Goal: Transaction & Acquisition: Obtain resource

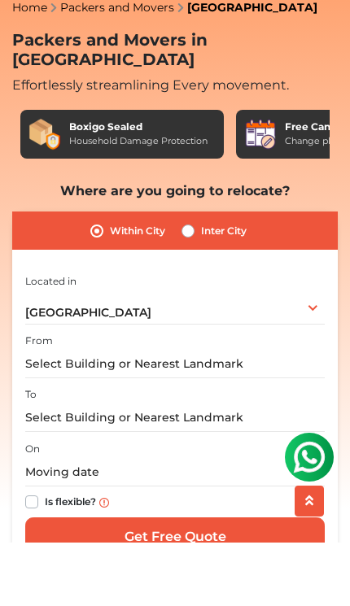
scroll to position [41, 0]
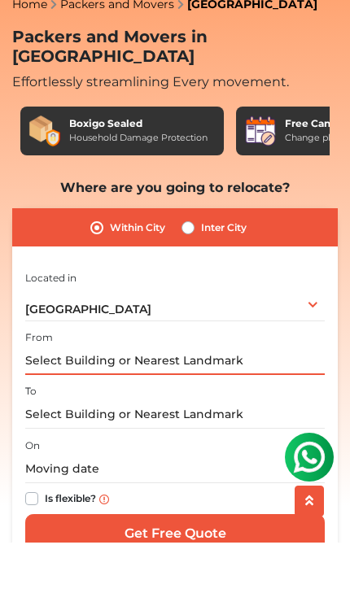
click at [279, 410] on input "text" at bounding box center [174, 424] width 299 height 28
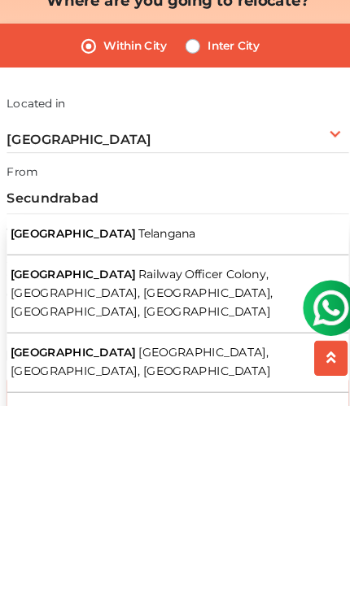
click at [141, 449] on span "Telangana" at bounding box center [166, 455] width 50 height 12
type input "[GEOGRAPHIC_DATA], [GEOGRAPHIC_DATA]"
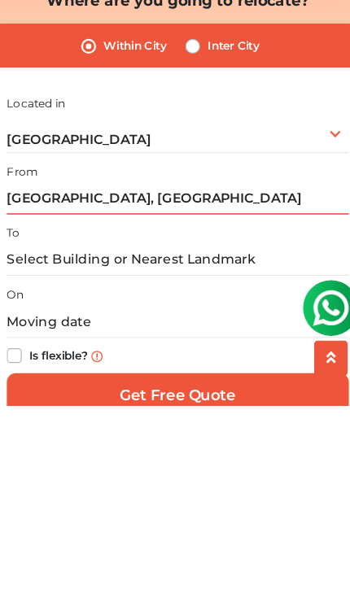
scroll to position [236, 0]
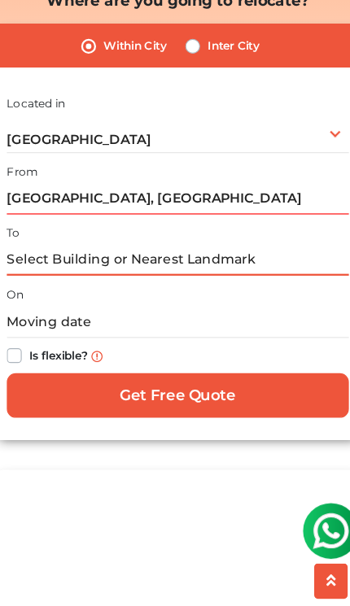
click at [220, 268] on input "text" at bounding box center [174, 282] width 299 height 28
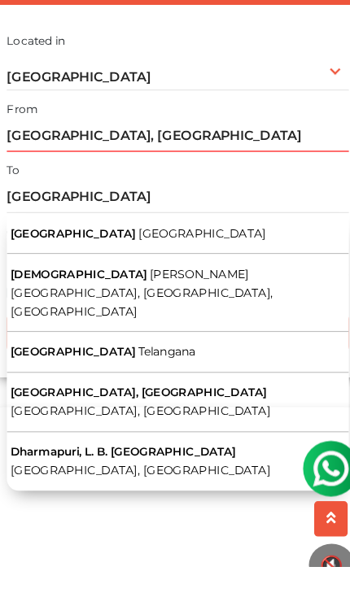
click at [129, 401] on button "Dharmapuri [GEOGRAPHIC_DATA]" at bounding box center [174, 419] width 299 height 36
type input "[GEOGRAPHIC_DATA], [GEOGRAPHIC_DATA]"
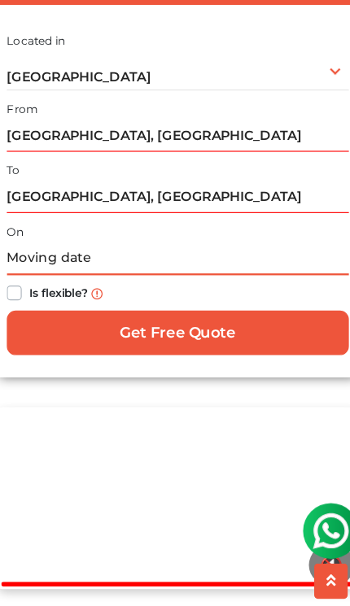
click at [94, 268] on input "text" at bounding box center [174, 282] width 299 height 28
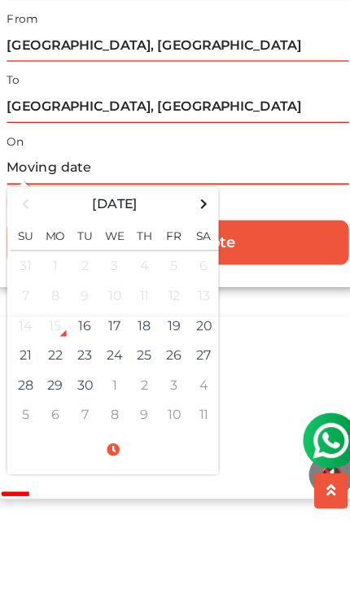
click at [83, 407] on td "16" at bounding box center [94, 420] width 26 height 26
type input "[DATE] 12:12 AM"
click at [243, 268] on input "[DATE] 12:12 AM" at bounding box center [174, 282] width 299 height 28
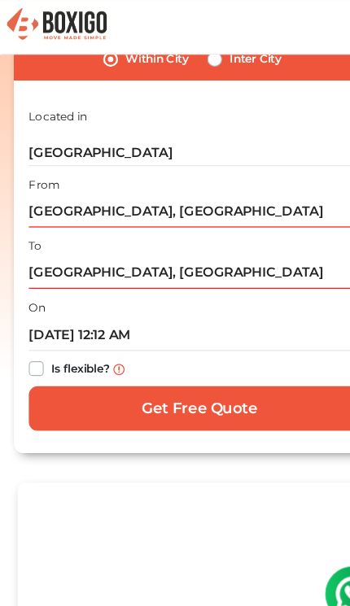
scroll to position [272, 0]
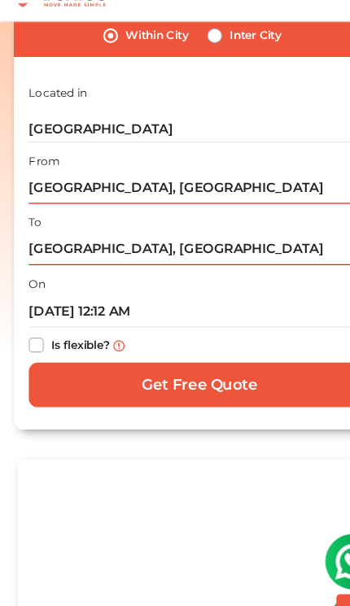
click at [220, 346] on input "Get Free Quote" at bounding box center [174, 365] width 299 height 39
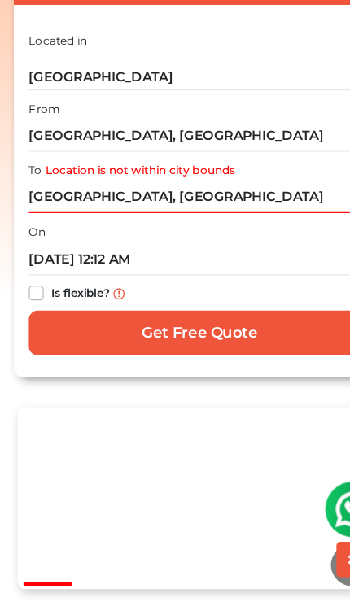
click at [45, 321] on label "Is flexible?" at bounding box center [70, 329] width 51 height 17
click at [35, 321] on input "Is flexible?" at bounding box center [31, 329] width 13 height 16
checkbox input "true"
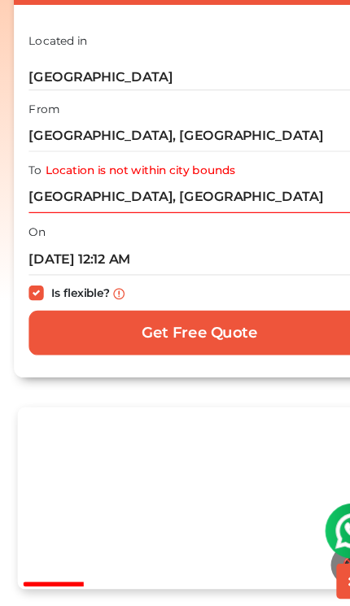
click at [169, 328] on input "Get Free Quote" at bounding box center [174, 347] width 299 height 39
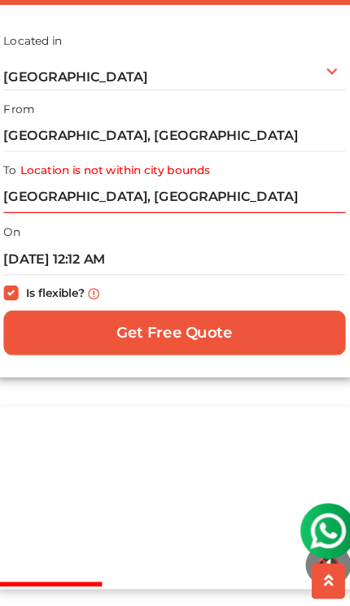
click at [185, 328] on input "Get Free Quote" at bounding box center [174, 347] width 299 height 39
click at [204, 328] on input "Get Free Quote" at bounding box center [174, 347] width 299 height 39
click at [206, 328] on input "Get Free Quote" at bounding box center [174, 347] width 299 height 39
click at [207, 328] on input "Get Free Quote" at bounding box center [174, 347] width 299 height 39
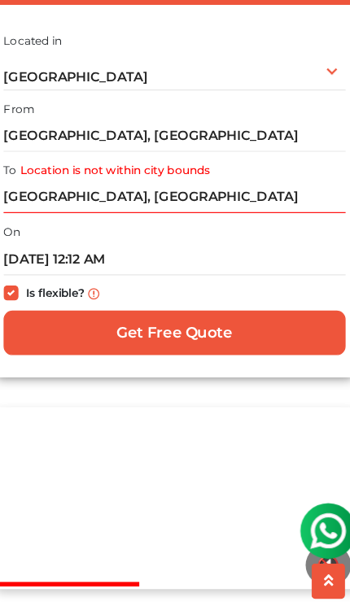
click at [207, 328] on input "Get Free Quote" at bounding box center [174, 347] width 299 height 39
click at [201, 328] on input "Get Free Quote" at bounding box center [174, 347] width 299 height 39
click at [153, 328] on input "Get Free Quote" at bounding box center [174, 347] width 299 height 39
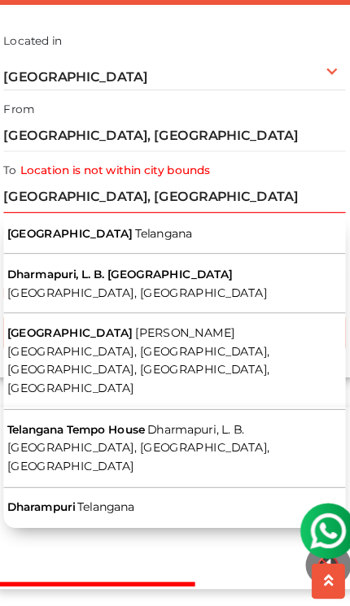
click at [114, 242] on button "Dharmapuri [GEOGRAPHIC_DATA]" at bounding box center [174, 260] width 299 height 36
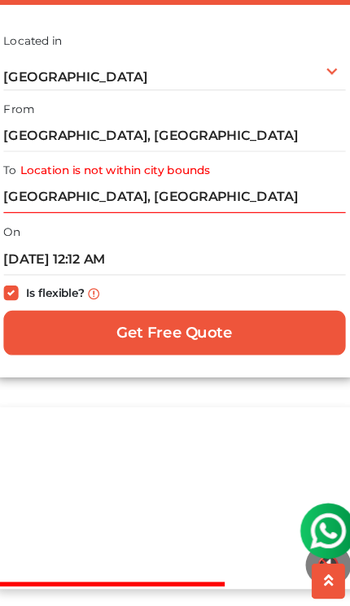
click at [197, 328] on input "Get Free Quote" at bounding box center [174, 347] width 299 height 39
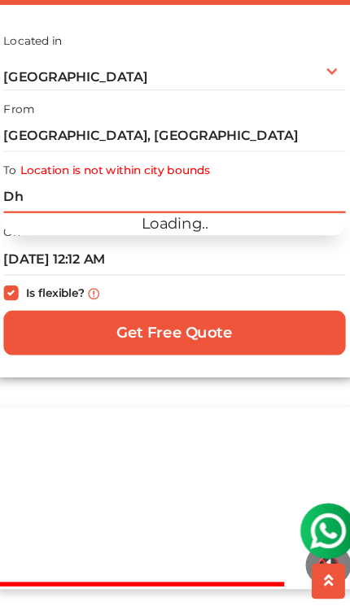
type input "D"
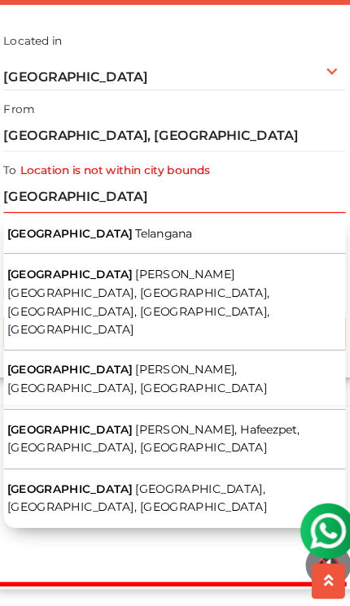
click at [31, 254] on span "[GEOGRAPHIC_DATA]" at bounding box center [83, 260] width 110 height 12
type input "Miyapur, [GEOGRAPHIC_DATA]"
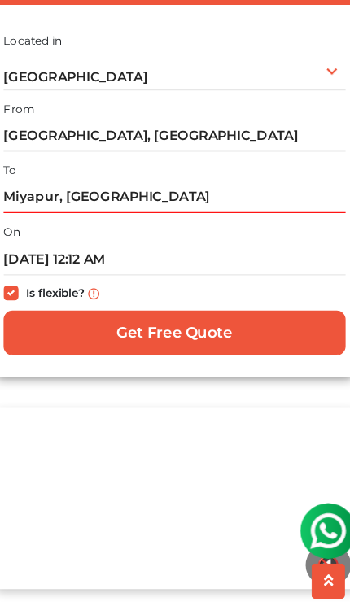
click at [194, 328] on input "Get Free Quote" at bounding box center [174, 347] width 299 height 39
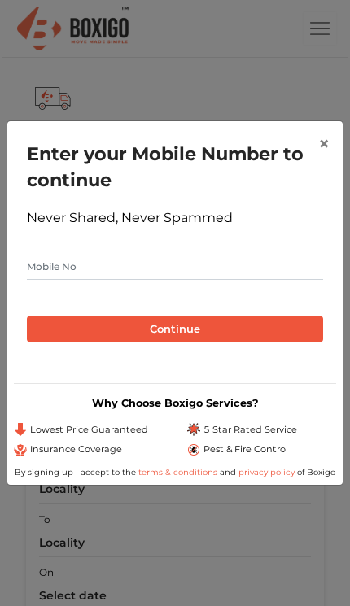
click at [324, 141] on span "×" at bounding box center [323, 144] width 11 height 24
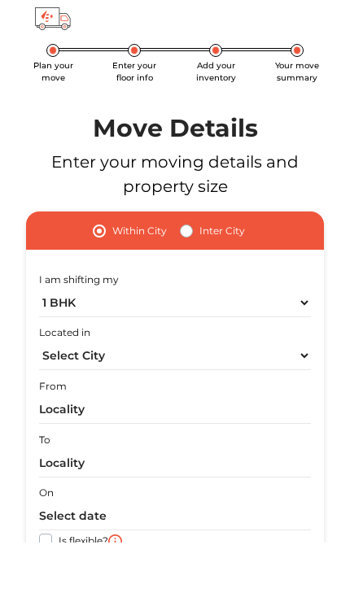
scroll to position [29, 0]
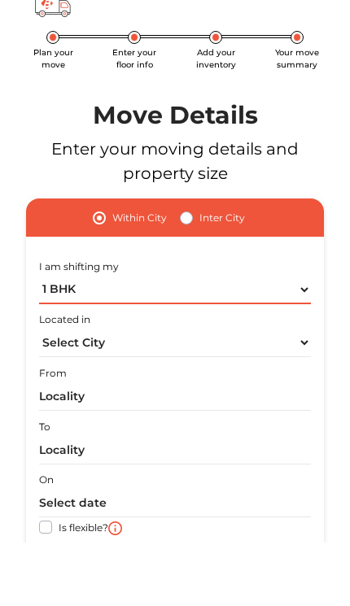
click at [224, 339] on select "1 BHK 2 BHK 3 BHK 3 + BHK FEW ITEMS" at bounding box center [175, 353] width 272 height 28
select select "FEW ITEMS"
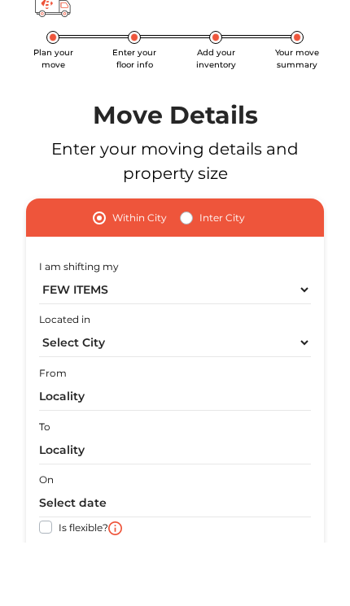
click at [145, 392] on select "Select City [GEOGRAPHIC_DATA] [GEOGRAPHIC_DATA] [GEOGRAPHIC_DATA] [GEOGRAPHIC_D…" at bounding box center [175, 406] width 272 height 28
select select "[GEOGRAPHIC_DATA]"
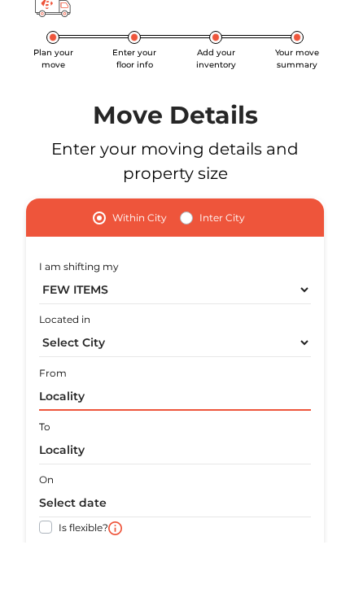
click at [140, 446] on input "text" at bounding box center [175, 460] width 272 height 28
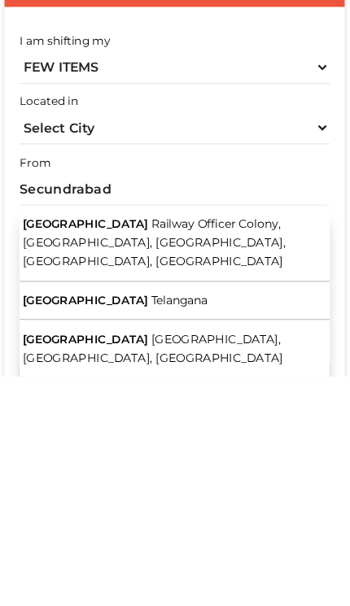
click at [156, 523] on button "Secunderabad Telangana" at bounding box center [175, 540] width 272 height 34
type input "[GEOGRAPHIC_DATA], [GEOGRAPHIC_DATA]"
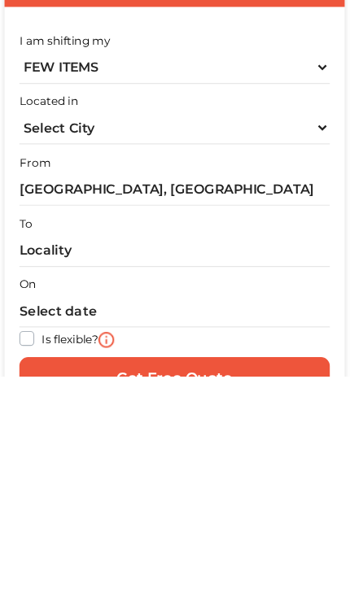
scroll to position [269, 0]
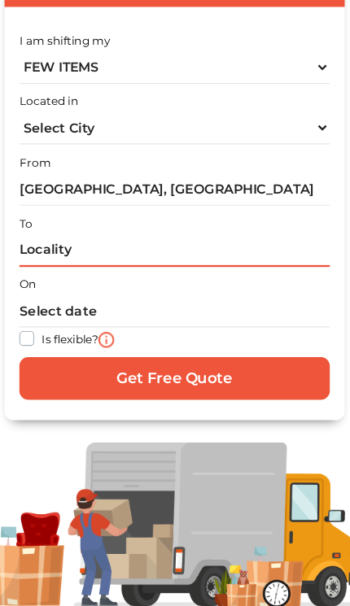
click at [122, 259] on input "text" at bounding box center [175, 273] width 272 height 28
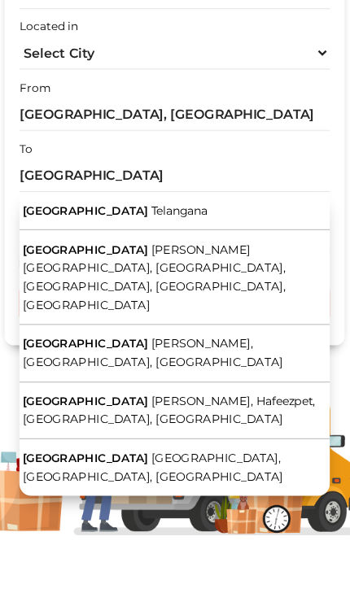
click at [145, 288] on button "Miyapur Telangana" at bounding box center [175, 305] width 272 height 34
type input "Miyapur, [GEOGRAPHIC_DATA]"
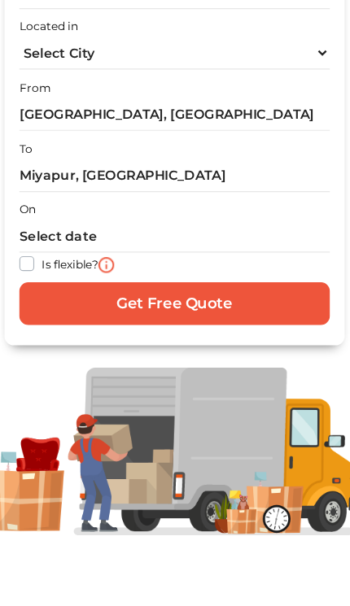
scroll to position [272, 0]
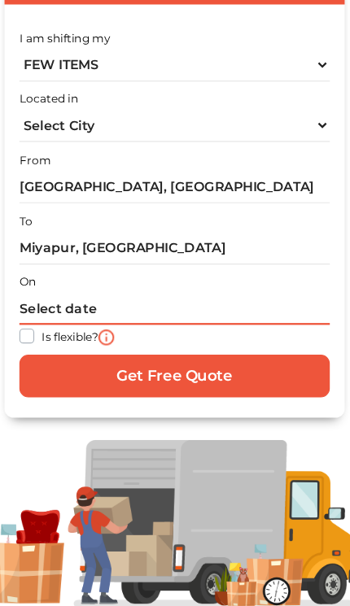
click at [180, 310] on input "text" at bounding box center [175, 324] width 272 height 28
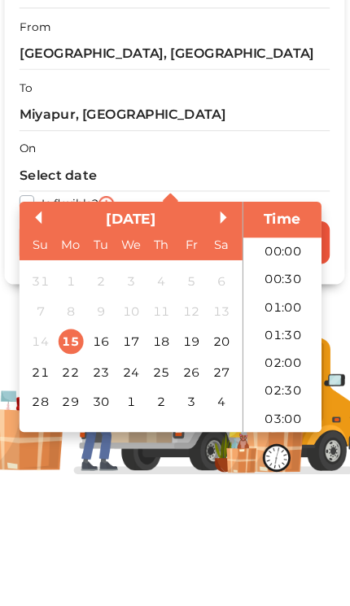
click at [73, 459] on div "15" at bounding box center [84, 470] width 22 height 22
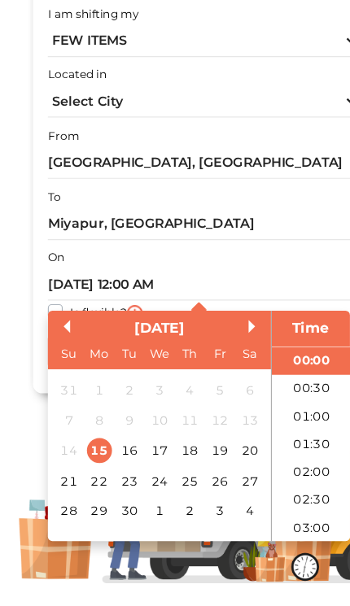
scroll to position [272, 0]
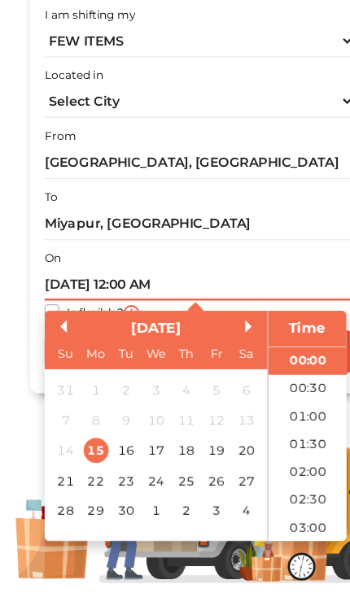
click at [49, 310] on input "15/09/2025 12:00 AM" at bounding box center [175, 324] width 272 height 28
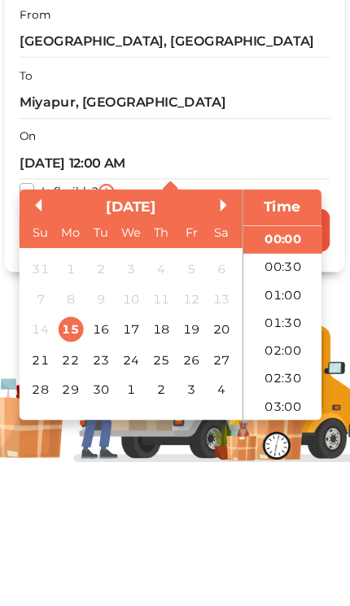
click at [73, 459] on div "15" at bounding box center [84, 470] width 22 height 22
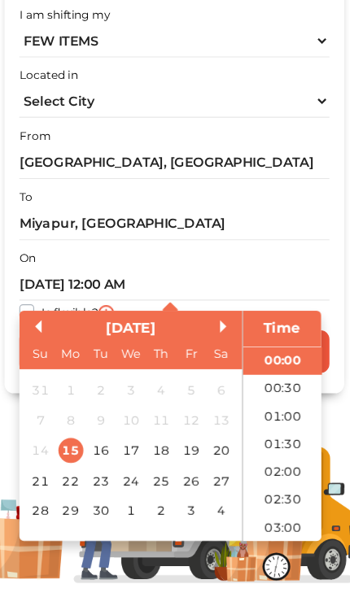
click at [256, 354] on div "Time" at bounding box center [269, 363] width 60 height 19
click at [255, 427] on li "01:00" at bounding box center [269, 439] width 69 height 24
type input "15/09/2025 1:00 AM"
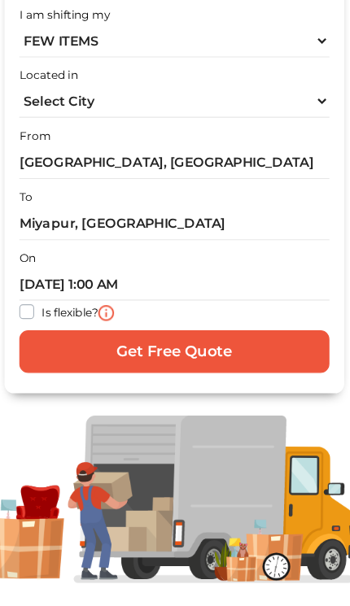
click at [59, 338] on label "Is flexible?" at bounding box center [84, 346] width 50 height 17
click at [39, 338] on input "Is flexible?" at bounding box center [45, 346] width 13 height 16
checkbox input "true"
click at [163, 364] on input "Get Free Quote" at bounding box center [175, 382] width 272 height 37
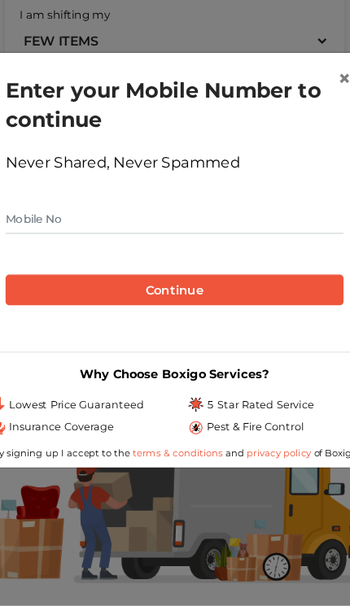
click at [208, 254] on input "text" at bounding box center [175, 267] width 296 height 26
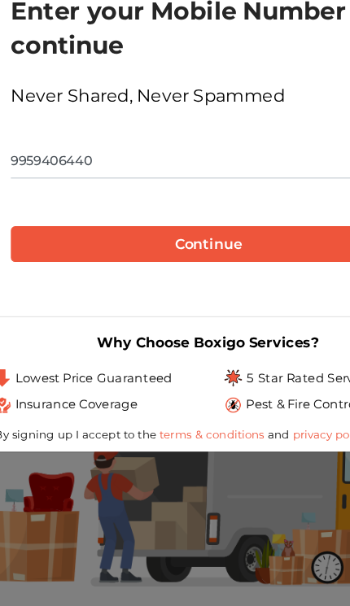
type input "9959406440"
click at [188, 316] on button "Continue" at bounding box center [175, 330] width 296 height 28
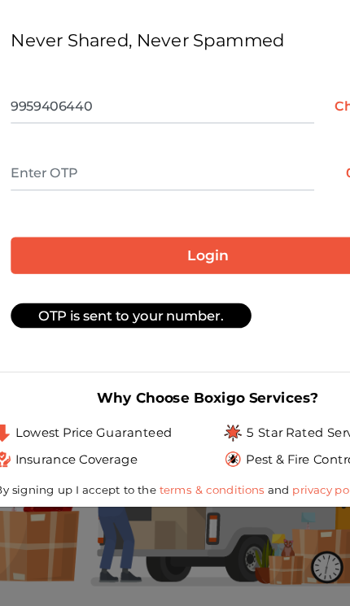
click at [159, 263] on input "text" at bounding box center [141, 276] width 228 height 26
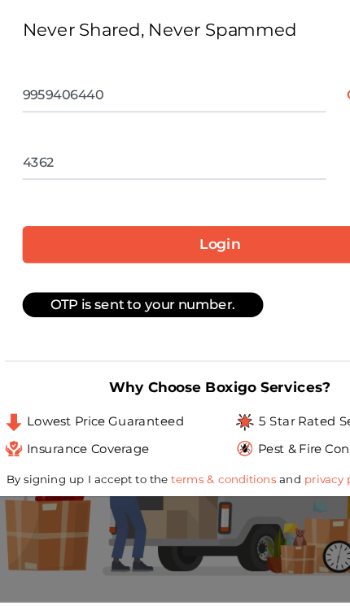
type input "4362"
click at [185, 324] on button "Login" at bounding box center [175, 338] width 296 height 28
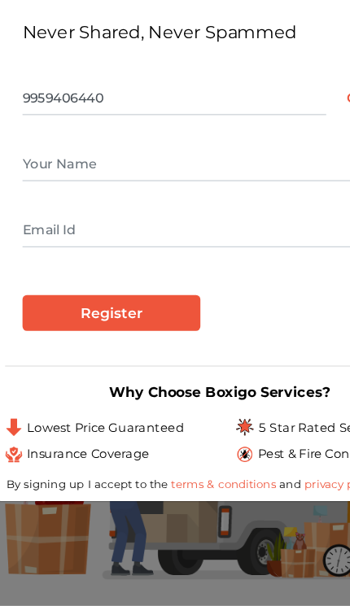
click at [170, 261] on input "text" at bounding box center [175, 274] width 296 height 26
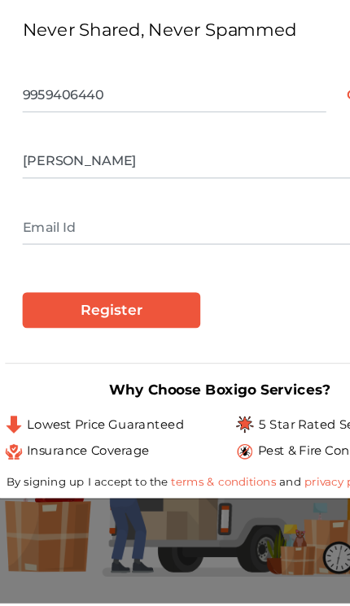
type input "Preethi"
click at [27, 311] on input "text" at bounding box center [175, 324] width 296 height 26
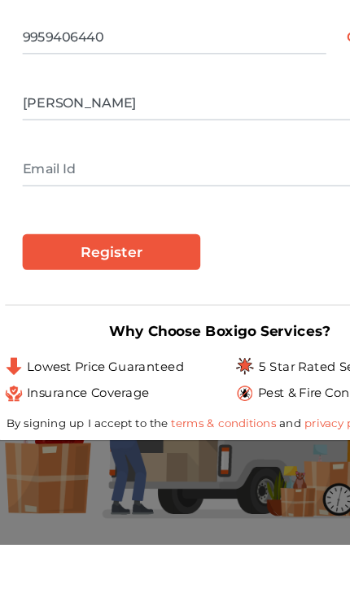
click at [110, 373] on input "Register" at bounding box center [93, 387] width 133 height 28
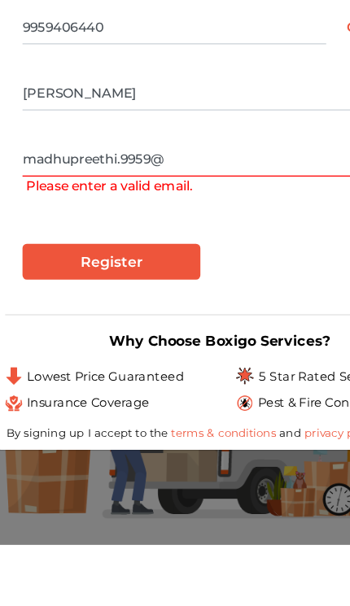
click at [95, 303] on input "madhupreethi.9959@" at bounding box center [175, 316] width 296 height 26
click at [160, 303] on input "madhupreethi9959@" at bounding box center [175, 316] width 296 height 26
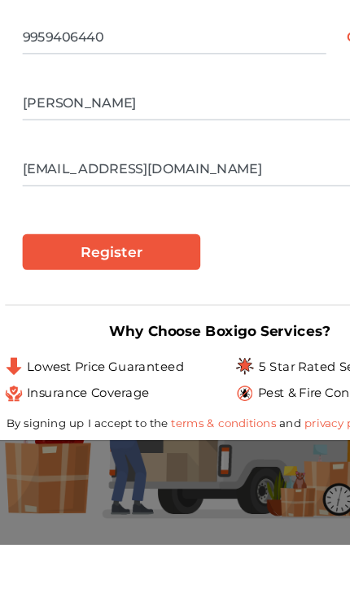
type input "madhupreethi9959@gmail.com"
click at [52, 373] on input "Register" at bounding box center [93, 387] width 133 height 28
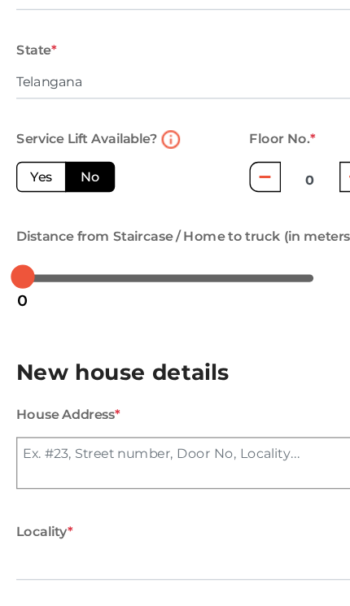
click at [72, 272] on label "No" at bounding box center [67, 283] width 37 height 23
click at [71, 277] on input "No" at bounding box center [65, 282] width 11 height 11
radio input "true"
click at [40, 272] on label "Yes" at bounding box center [30, 283] width 37 height 23
click at [33, 277] on input "Yes" at bounding box center [28, 282] width 11 height 11
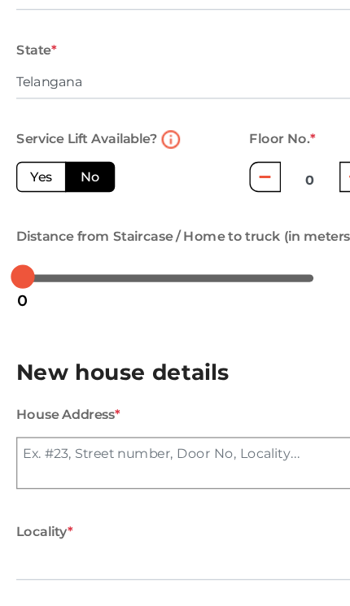
radio input "true"
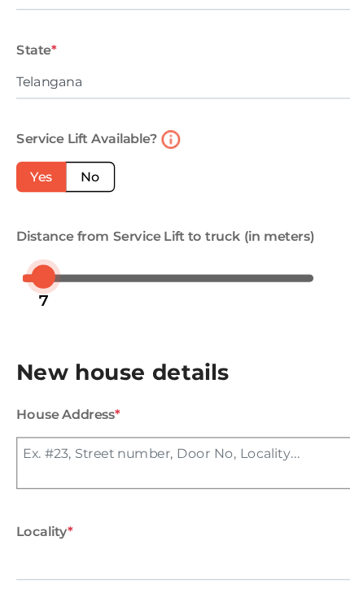
click at [18, 354] on div at bounding box center [126, 359] width 218 height 10
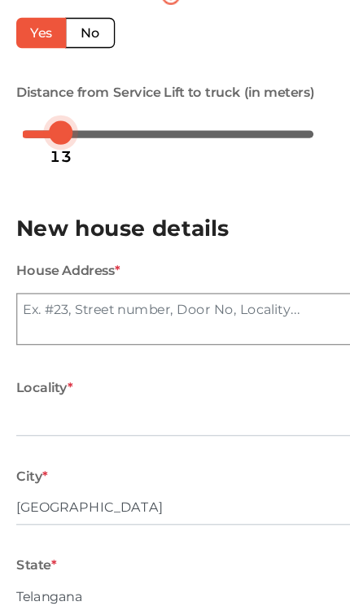
scroll to position [403, 0]
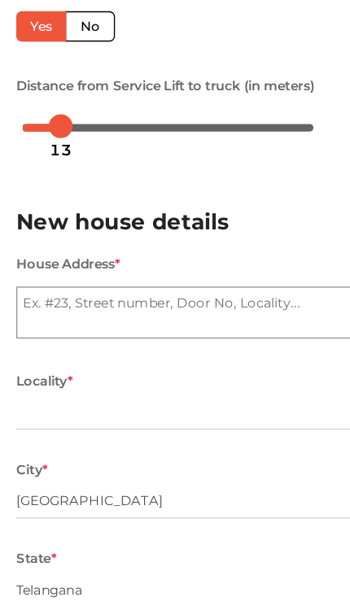
click at [161, 348] on textarea "House Address *" at bounding box center [174, 367] width 325 height 39
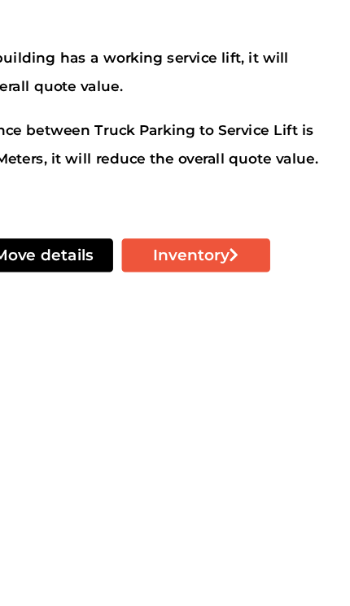
scroll to position [778, 1]
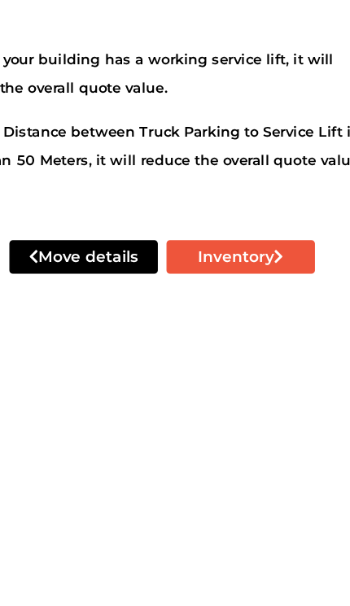
click at [189, 542] on button "Inventory" at bounding box center [233, 554] width 111 height 25
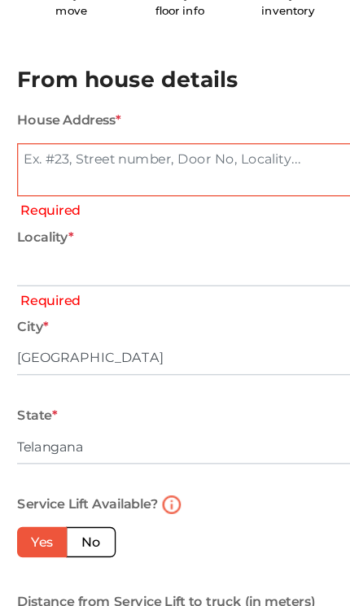
scroll to position [150, 0]
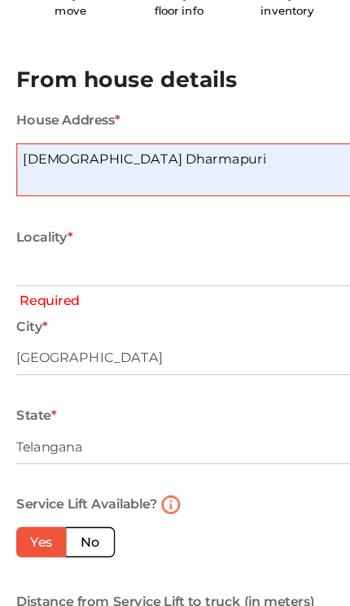
click at [142, 206] on input "text" at bounding box center [174, 202] width 325 height 26
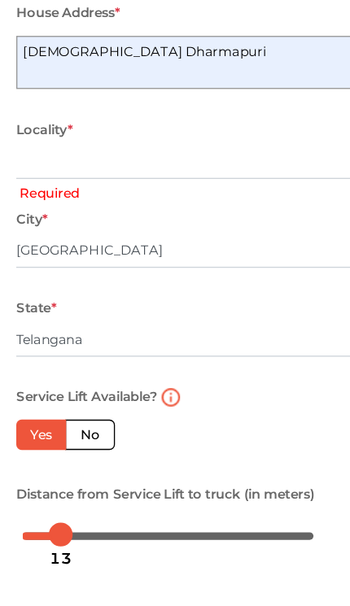
click at [199, 107] on textarea "Brahmmanastreet Dharmapuri" at bounding box center [174, 126] width 325 height 39
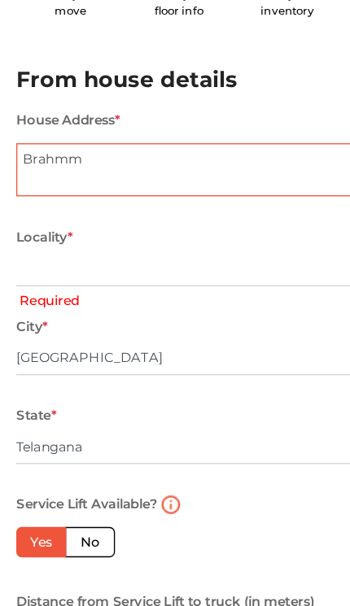
type textarea "Brahm"
type textarea "Bachuapally"
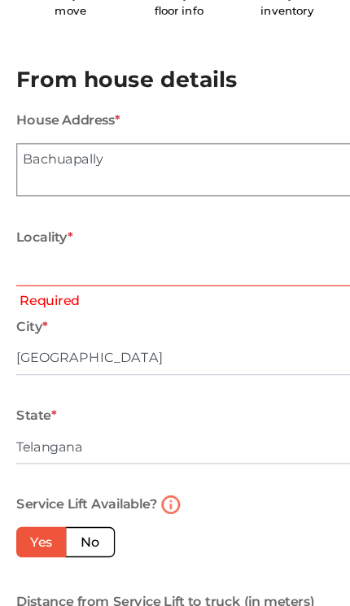
click at [143, 207] on input "text" at bounding box center [174, 202] width 325 height 26
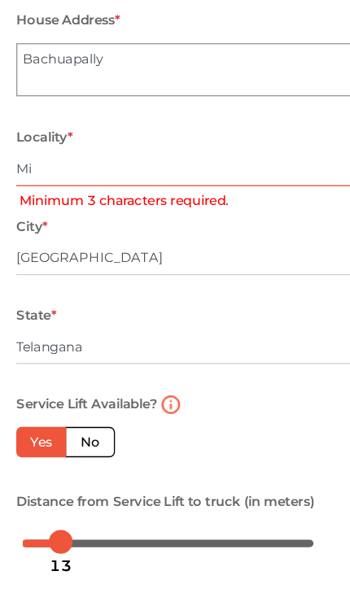
type input "M"
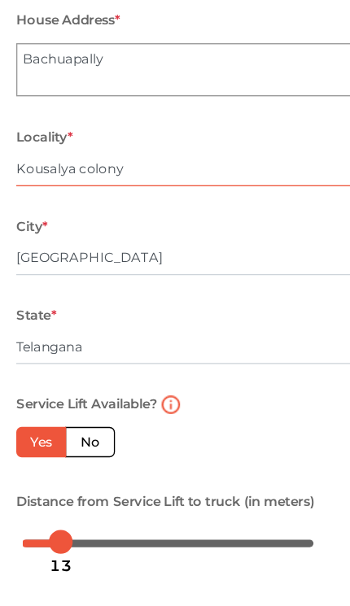
type input "Kousalya colony"
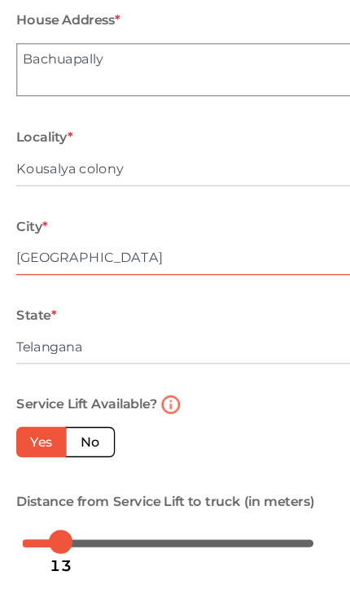
click at [153, 255] on input "[GEOGRAPHIC_DATA]" at bounding box center [174, 268] width 325 height 26
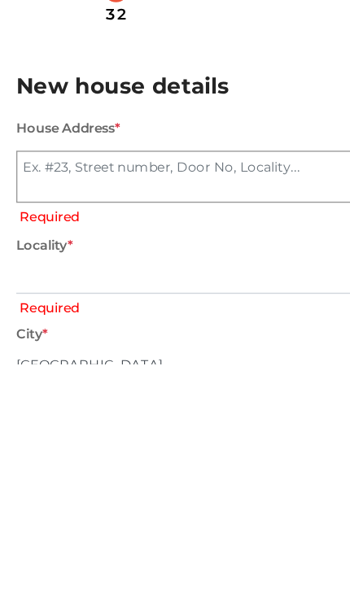
scroll to position [308, 0]
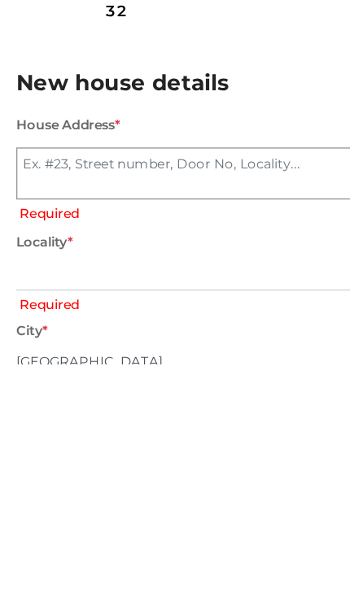
click at [167, 443] on textarea "House Address *" at bounding box center [174, 462] width 325 height 39
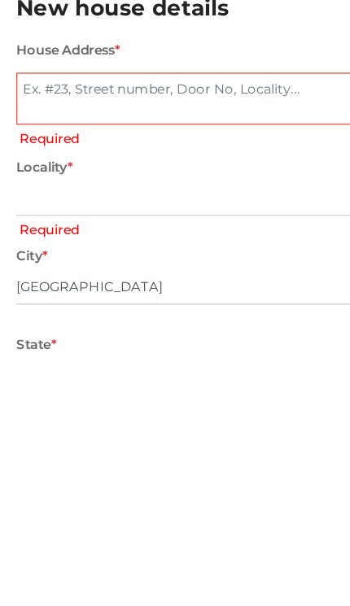
scroll to position [367, 0]
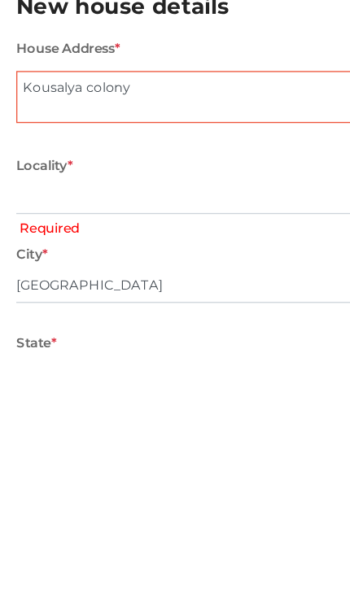
type textarea "Kousalya colony"
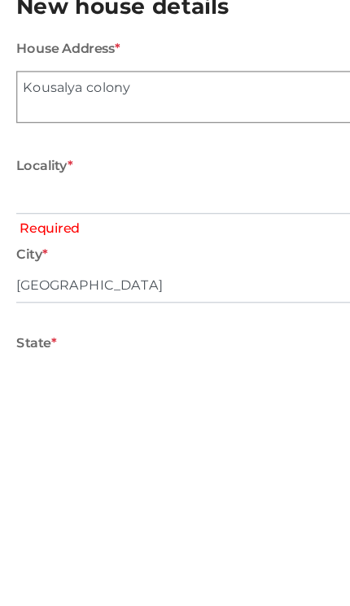
click at [132, 466] on input "text" at bounding box center [174, 479] width 325 height 26
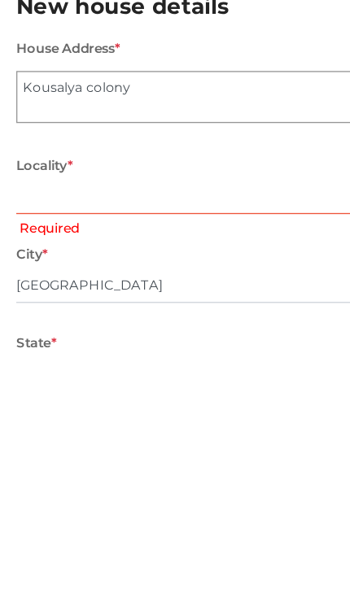
scroll to position [377, 0]
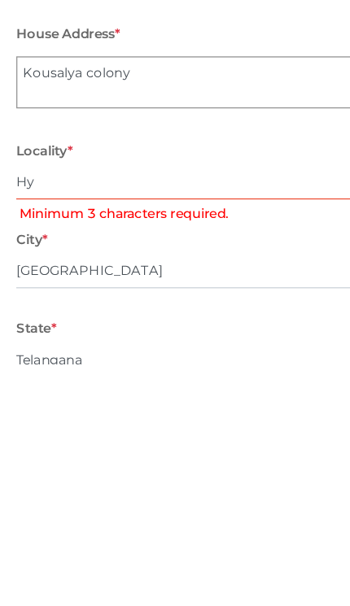
type input "H"
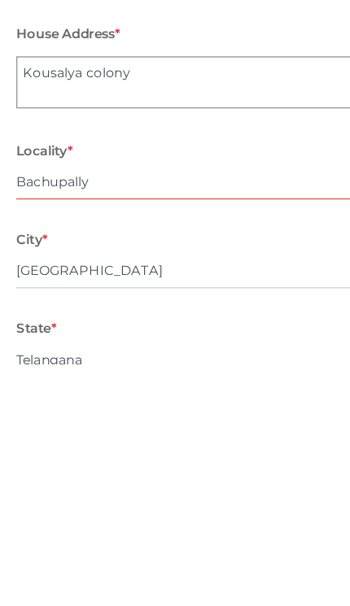
type input "Bachupally"
click at [149, 523] on input "[GEOGRAPHIC_DATA]" at bounding box center [174, 536] width 325 height 26
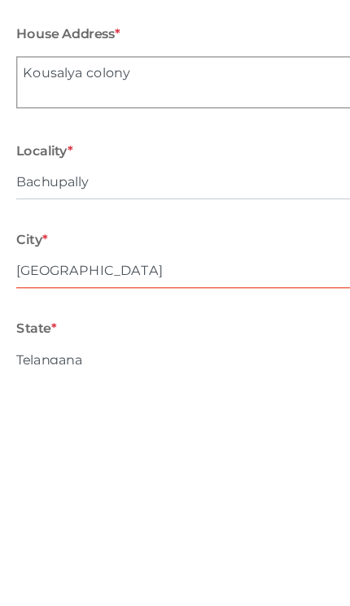
scroll to position [442, 0]
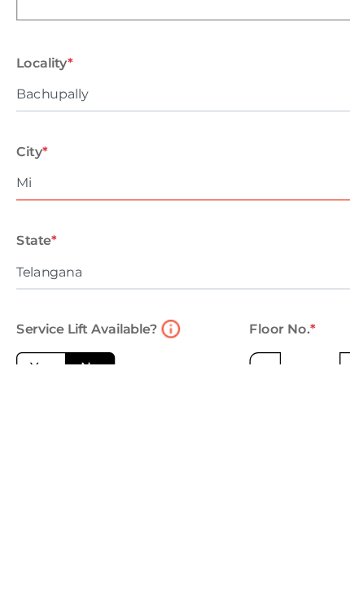
type input "M"
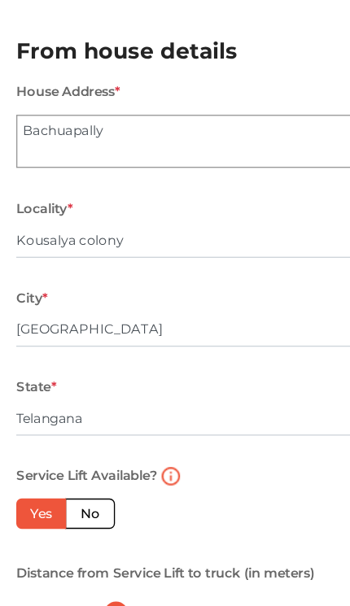
type input "[GEOGRAPHIC_DATA]"
click at [148, 110] on textarea "Bachuapally" at bounding box center [174, 105] width 325 height 39
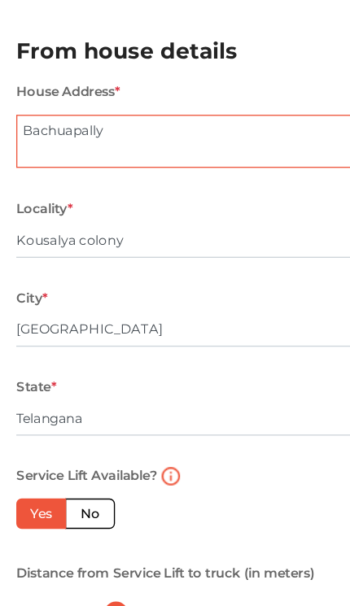
scroll to position [150, 0]
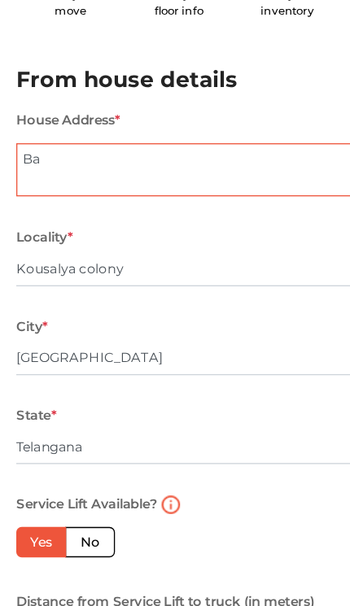
type textarea "B"
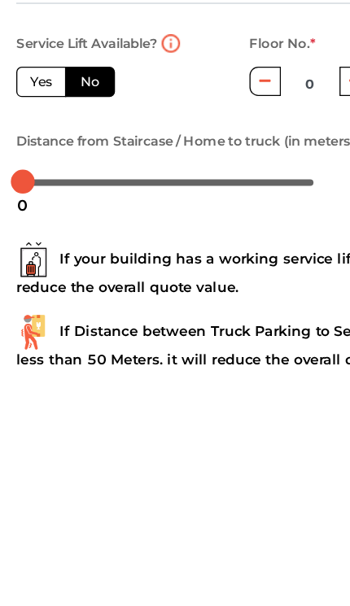
scroll to position [726, 0]
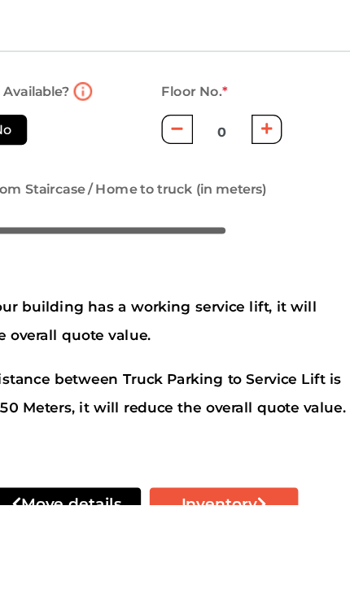
type textarea "Karkahna"
click at [262, 319] on icon "button" at bounding box center [266, 324] width 9 height 10
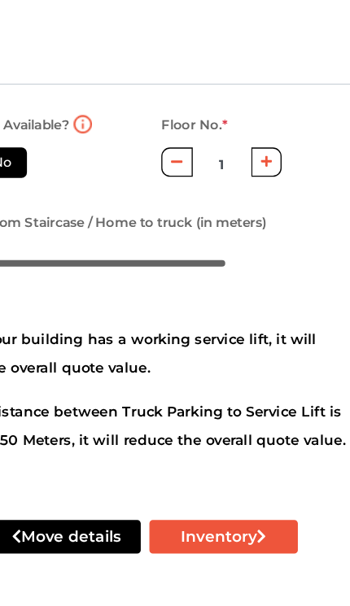
click at [262, 268] on icon "button" at bounding box center [266, 273] width 9 height 10
type input "2"
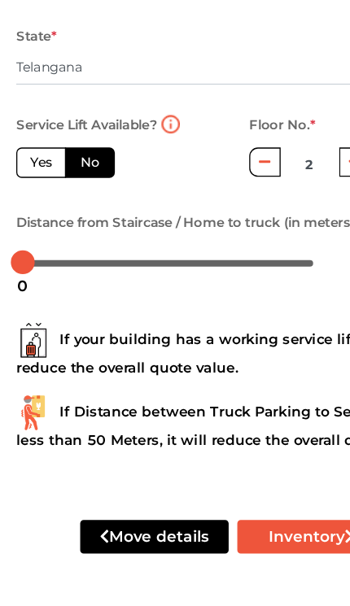
click at [37, 262] on label "Yes" at bounding box center [30, 273] width 37 height 23
click at [33, 266] on input "Yes" at bounding box center [28, 271] width 11 height 11
radio input "false"
type input "0"
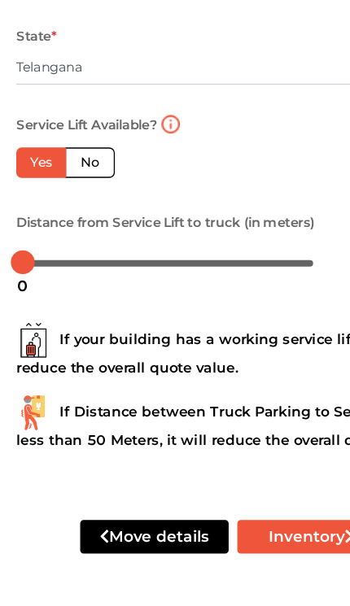
click at [225, 542] on button "Inventory" at bounding box center [233, 554] width 111 height 25
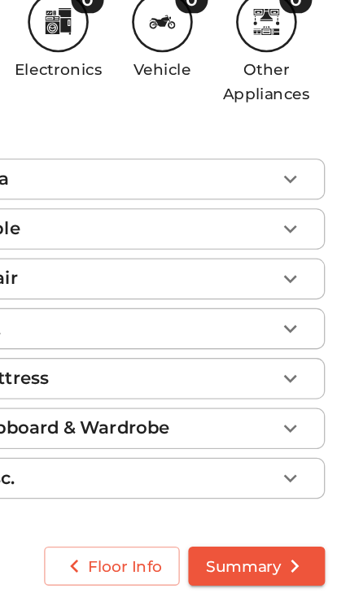
scroll to position [177, 0]
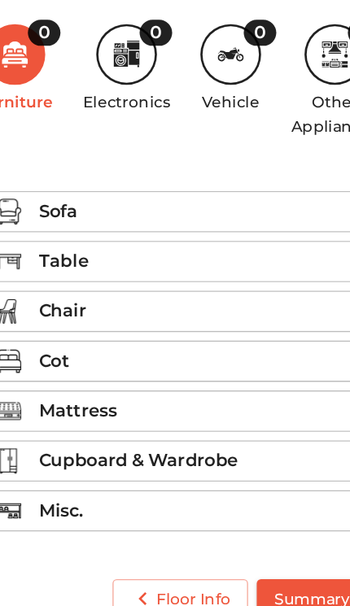
click at [131, 159] on icon at bounding box center [136, 162] width 10 height 6
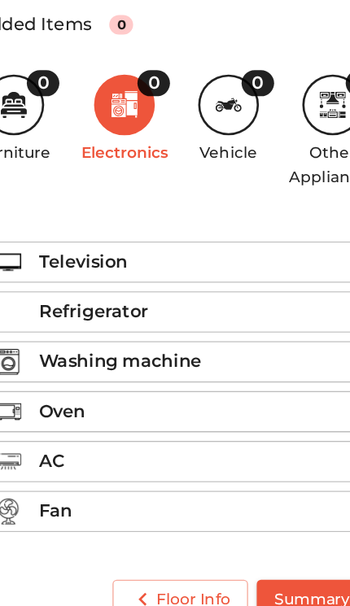
click at [127, 388] on p "Washing machine" at bounding box center [126, 398] width 122 height 20
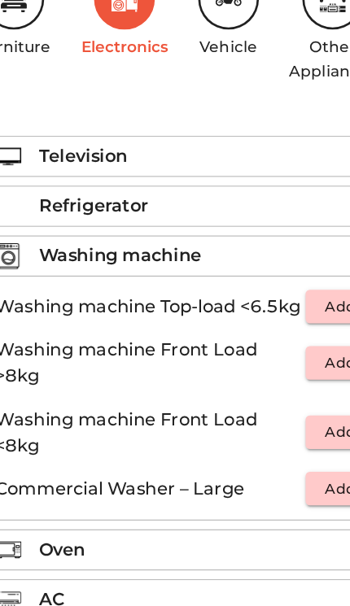
scroll to position [218, 0]
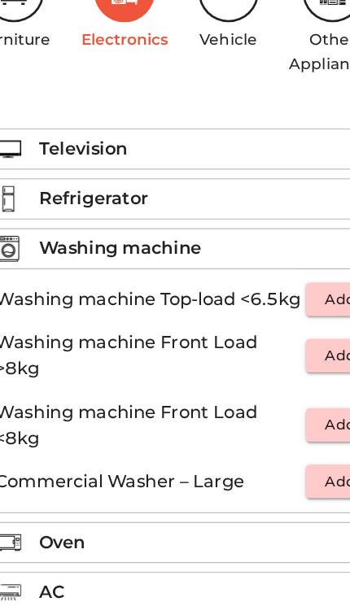
click at [115, 348] on p "Washing machine Top-load <6.5kg" at bounding box center [149, 358] width 233 height 20
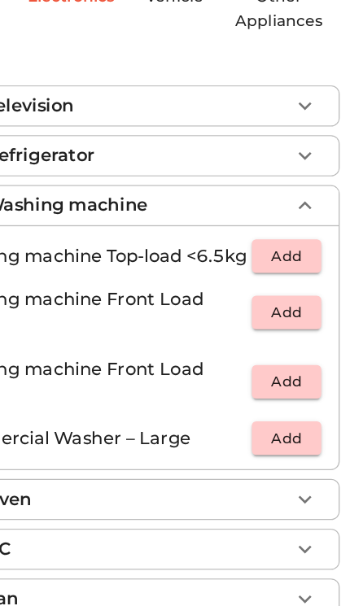
scroll to position [253, 0]
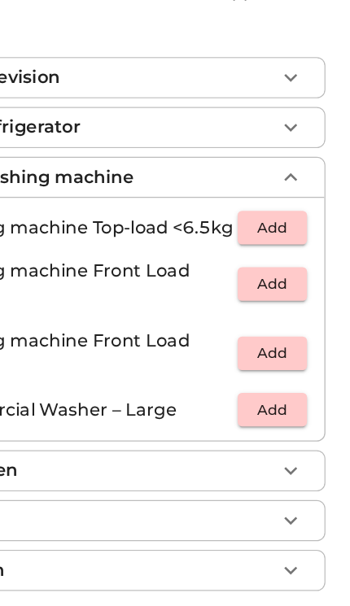
click at [273, 313] on span "Add" at bounding box center [291, 322] width 36 height 19
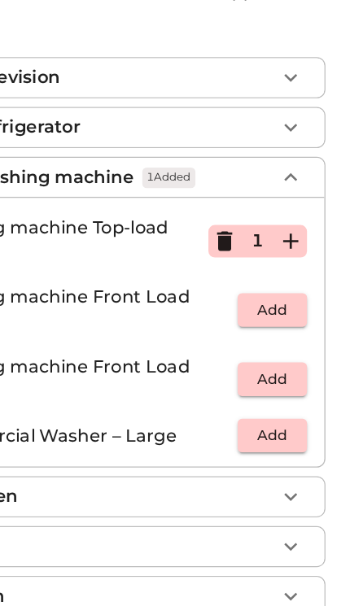
click at [202, 307] on li "Washing machine Top-load <6.5kg 1" at bounding box center [175, 333] width 311 height 52
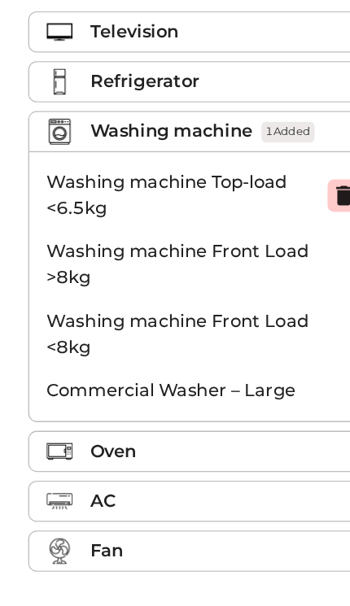
scroll to position [303, 0]
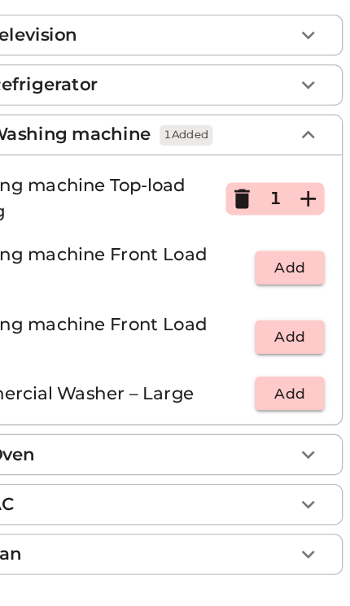
click at [242, 605] on span "Summary" at bounding box center [280, 615] width 76 height 20
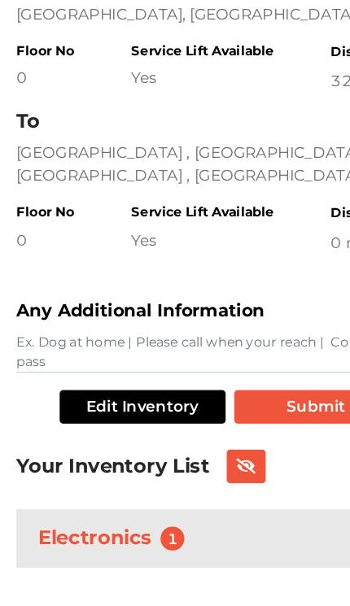
scroll to position [389, 0]
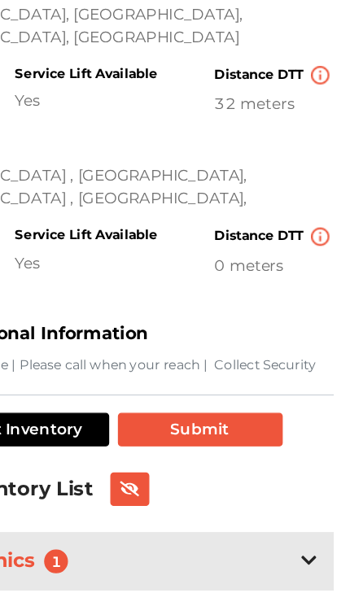
click at [179, 461] on button "Submit" at bounding box center [238, 473] width 124 height 25
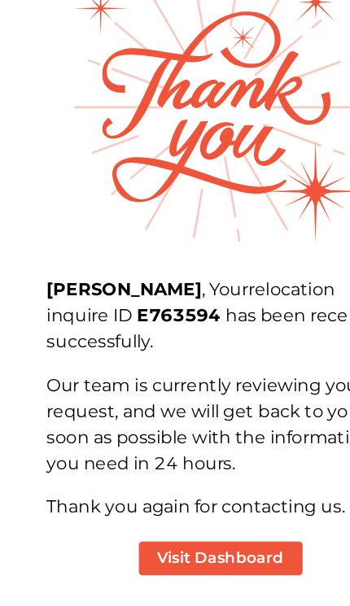
scroll to position [122, 0]
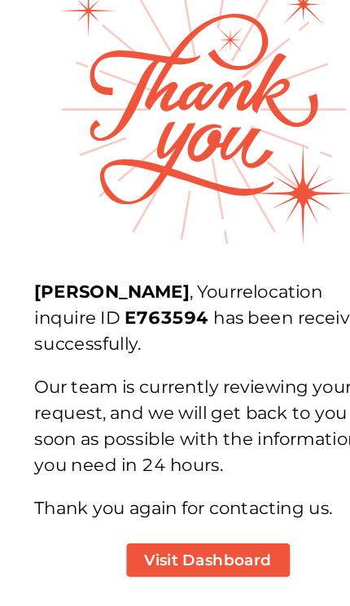
click at [169, 428] on button "Visit Dashboard" at bounding box center [175, 420] width 123 height 25
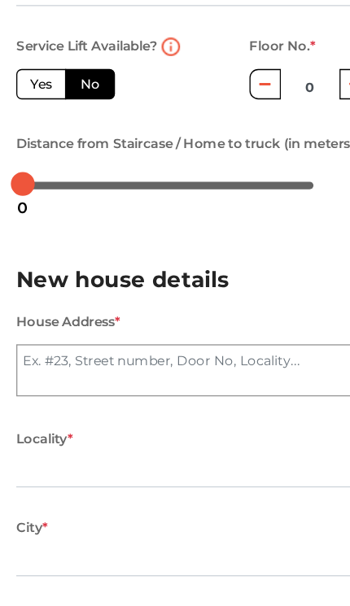
scroll to position [485, 0]
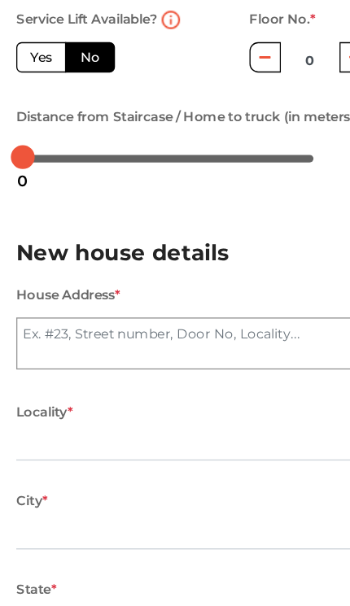
click at [210, 267] on textarea "House Address *" at bounding box center [174, 286] width 325 height 39
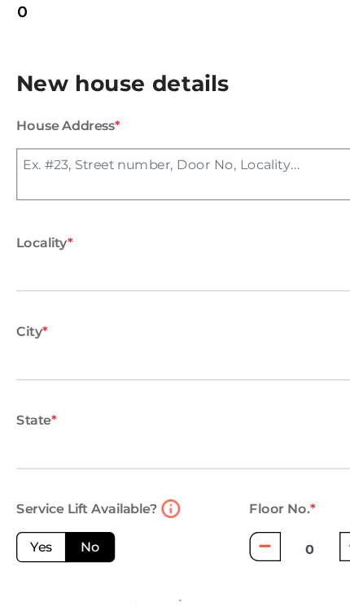
click at [181, 348] on input "text" at bounding box center [174, 361] width 325 height 26
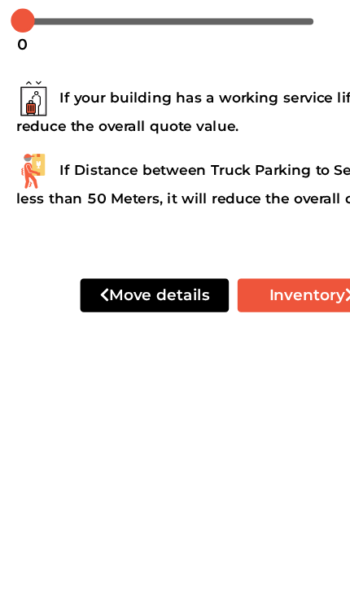
scroll to position [778, 0]
click at [150, 503] on div "Move details Inventory" at bounding box center [175, 554] width 350 height 103
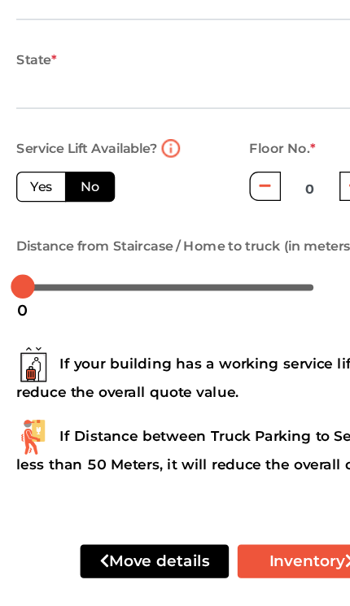
click at [134, 368] on div "If your building has a working service lift, it will reduce the overall quote v…" at bounding box center [175, 435] width 350 height 135
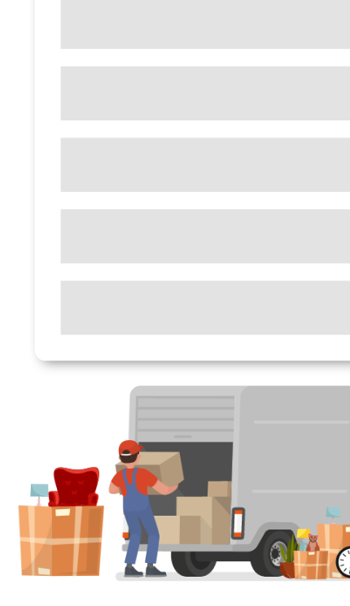
scroll to position [264, 0]
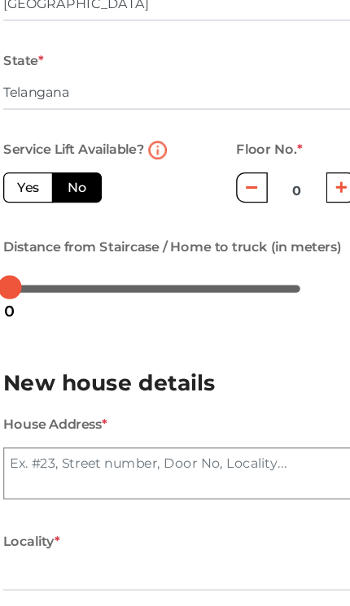
click at [198, 281] on button "button" at bounding box center [199, 292] width 24 height 22
